Goal: Navigation & Orientation: Find specific page/section

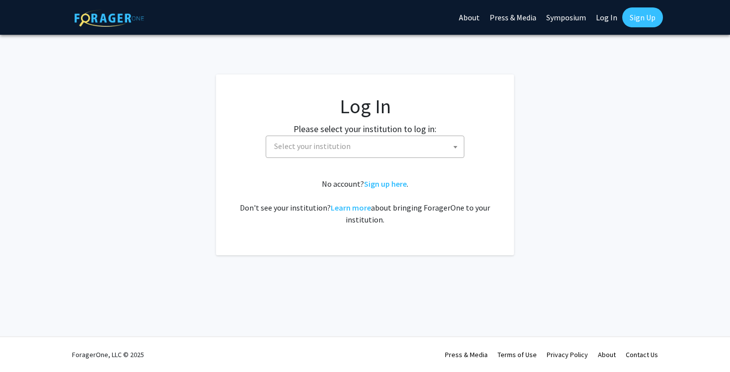
select select
click at [432, 143] on span "Select your institution" at bounding box center [367, 146] width 194 height 20
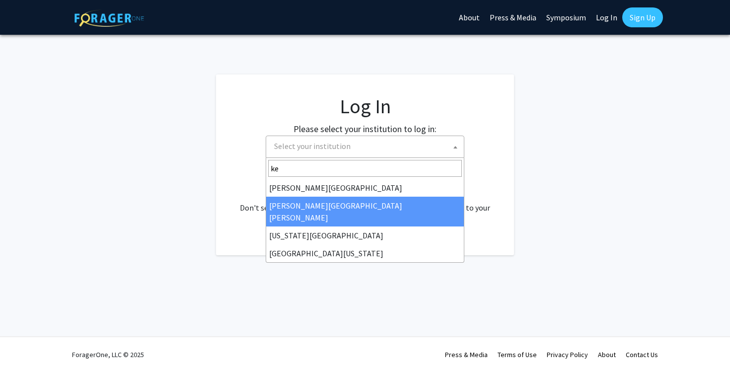
type input "[PERSON_NAME]"
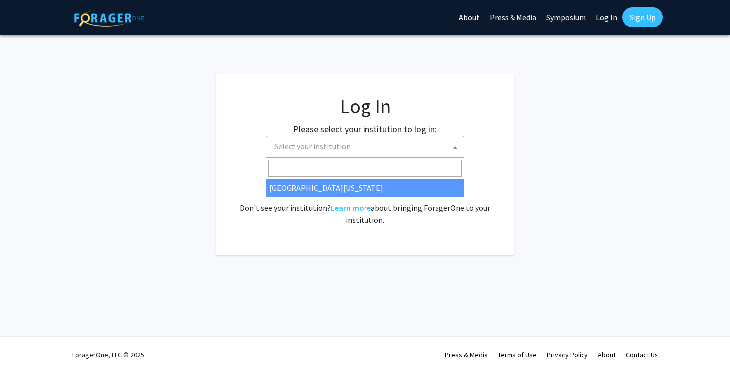
click at [610, 14] on link "Log In" at bounding box center [606, 17] width 31 height 35
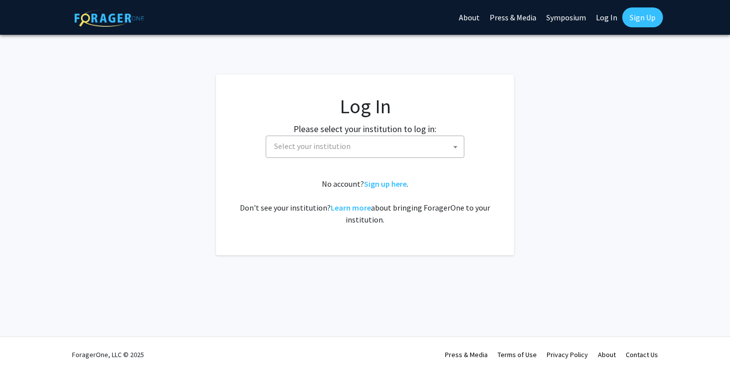
click at [610, 14] on link "Log In" at bounding box center [606, 17] width 31 height 35
click at [607, 17] on link "Log In" at bounding box center [606, 17] width 31 height 35
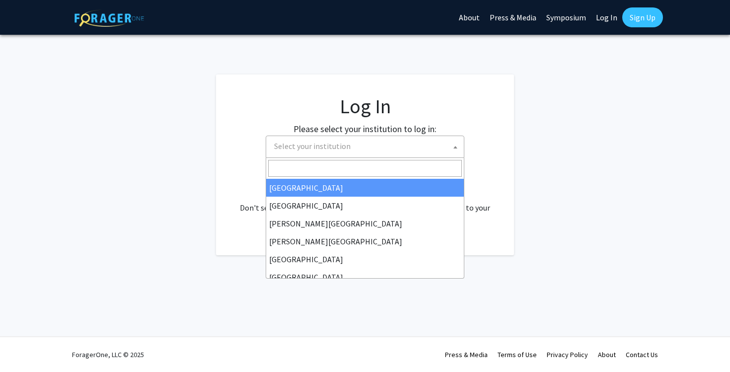
click at [381, 148] on span "Select your institution" at bounding box center [367, 146] width 194 height 20
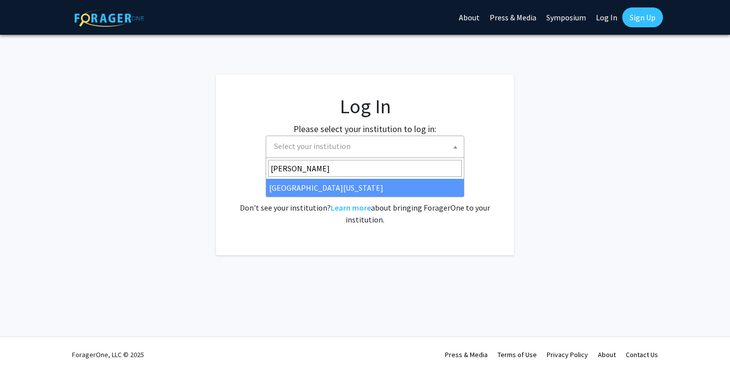
type input "[PERSON_NAME]"
select select "13"
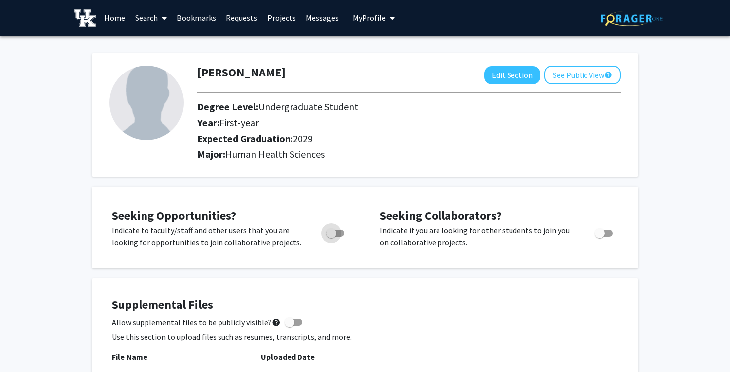
click at [333, 234] on span "Toggle" at bounding box center [331, 233] width 10 height 10
click at [331, 237] on input "Are you actively seeking opportunities?" at bounding box center [331, 237] width 0 height 0
checkbox input "true"
click at [158, 18] on link "Search" at bounding box center [151, 17] width 42 height 35
click at [166, 41] on span "Faculty/Staff" at bounding box center [166, 46] width 73 height 20
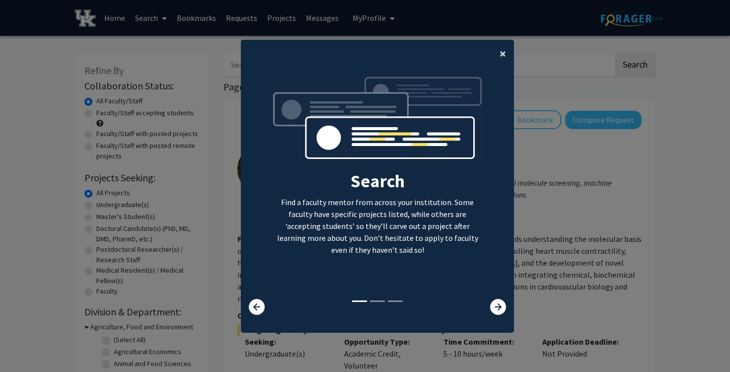
click at [502, 54] on span "×" at bounding box center [503, 53] width 6 height 15
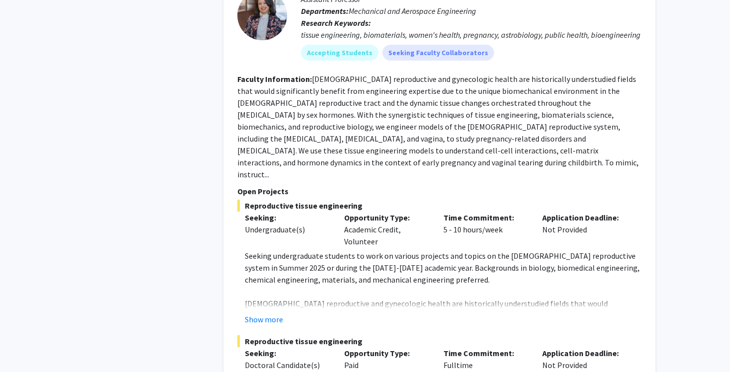
scroll to position [3805, 0]
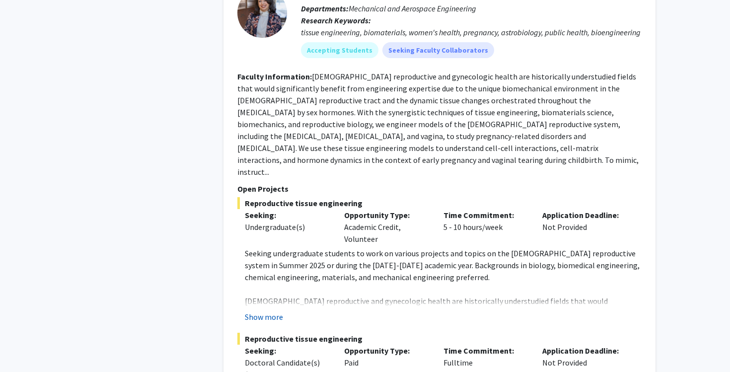
click at [263, 311] on button "Show more" at bounding box center [264, 317] width 38 height 12
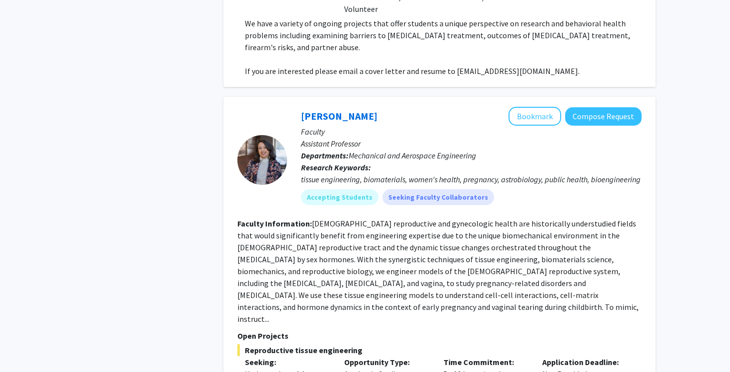
scroll to position [3658, 0]
click at [524, 106] on button "Bookmark" at bounding box center [535, 115] width 53 height 19
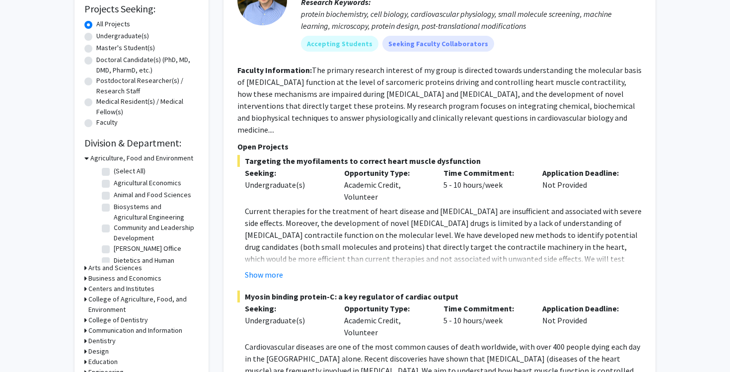
scroll to position [0, 0]
